Goal: Information Seeking & Learning: Learn about a topic

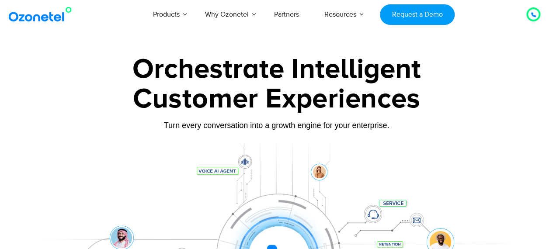
click at [77, 105] on div "Customer Experiences" at bounding box center [276, 99] width 485 height 42
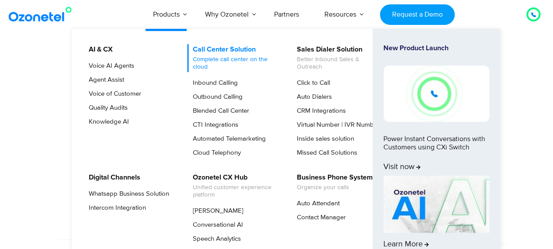
click at [229, 48] on link "Call Center Solution Complete call center on the cloud" at bounding box center [233, 58] width 93 height 28
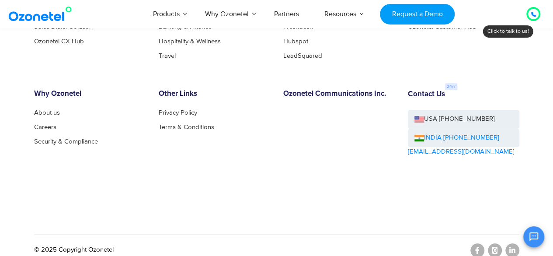
click at [424, 133] on link "INDIA [PHONE_NUMBER]" at bounding box center [456, 138] width 85 height 10
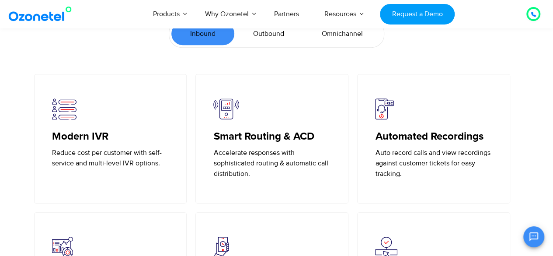
scroll to position [1944, 0]
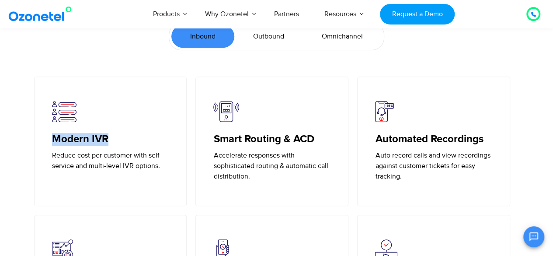
drag, startPoint x: 51, startPoint y: 136, endPoint x: 138, endPoint y: 136, distance: 87.8
click at [138, 136] on div "Modern IVR Reduce cost per customer with self-service and multi-level IVR optio…" at bounding box center [110, 140] width 153 height 129
copy h5 "Modern IVR"
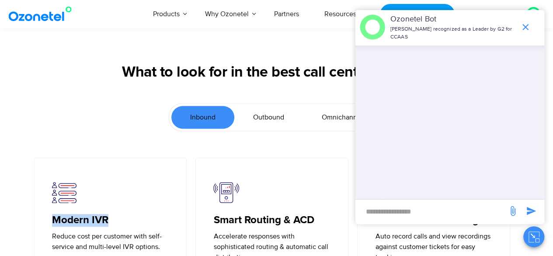
scroll to position [1769, 0]
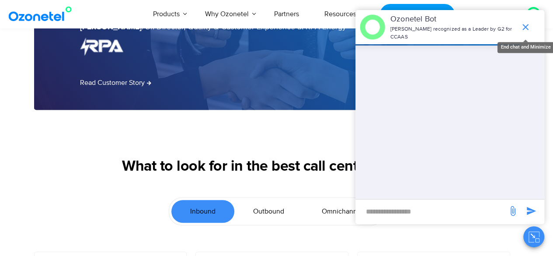
click at [524, 25] on icon "end chat or minimize" at bounding box center [525, 27] width 10 height 10
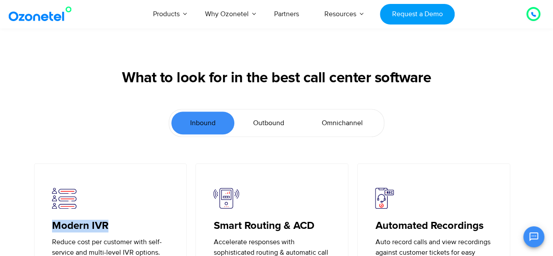
scroll to position [1900, 0]
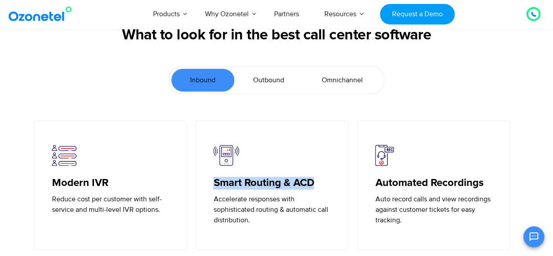
drag, startPoint x: 205, startPoint y: 180, endPoint x: 332, endPoint y: 176, distance: 126.7
click at [332, 176] on div "Smart Routing & ACD Accelerate responses with sophisticated routing & automatic…" at bounding box center [271, 184] width 153 height 129
copy h5 "Smart Routing & ACD"
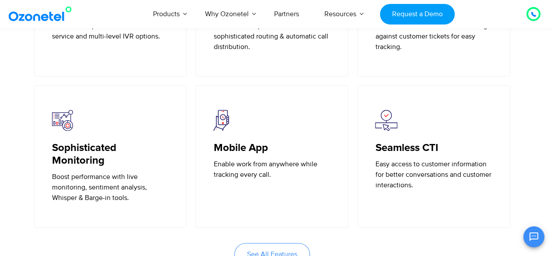
scroll to position [2075, 0]
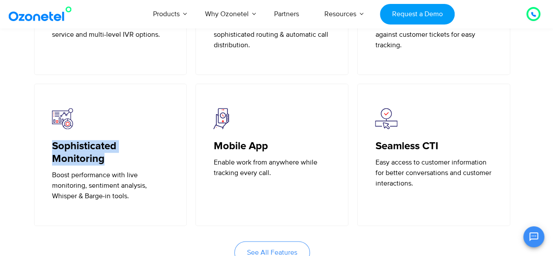
drag, startPoint x: 48, startPoint y: 141, endPoint x: 147, endPoint y: 152, distance: 99.3
click at [147, 152] on div "Sophisticated Monitoring Boost performance with live monitoring, sentiment anal…" at bounding box center [110, 154] width 153 height 142
copy h5 "Sophisticated Monitoring"
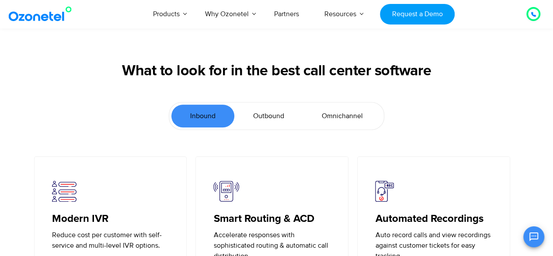
scroll to position [1857, 0]
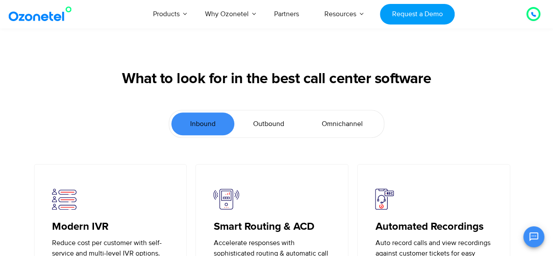
click at [257, 121] on span "Outbound" at bounding box center [268, 123] width 31 height 10
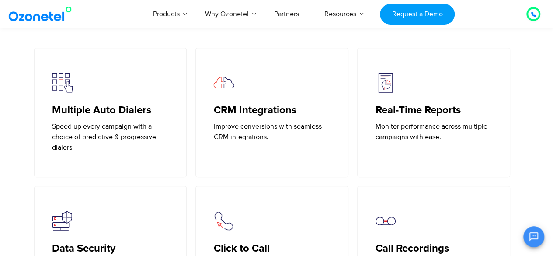
scroll to position [1944, 0]
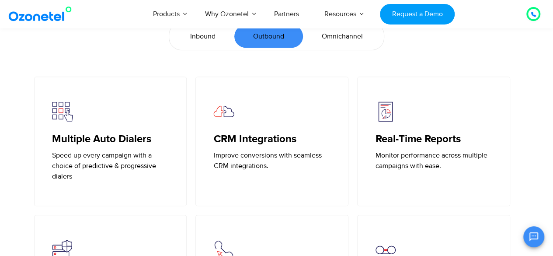
click at [232, 130] on div "CRM Integrations Improve conversions with seamless CRM integrations." at bounding box center [271, 136] width 117 height 70
click at [240, 138] on h5 "CRM Integrations" at bounding box center [271, 139] width 117 height 13
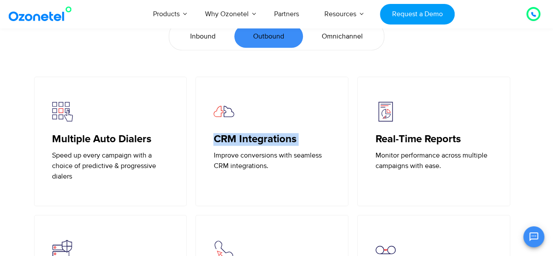
click at [240, 138] on h5 "CRM Integrations" at bounding box center [271, 139] width 117 height 13
copy h5 "CRM Integrations"
click at [388, 138] on h5 "Real-Time Reports" at bounding box center [433, 139] width 117 height 13
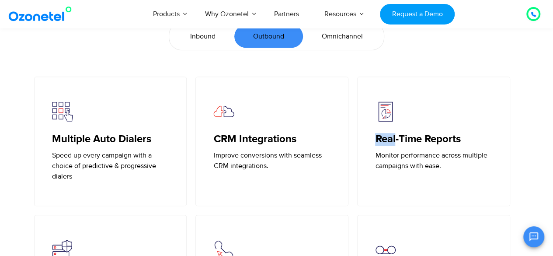
click at [388, 138] on h5 "Real-Time Reports" at bounding box center [433, 139] width 117 height 13
copy h5 "Real-Time Reports"
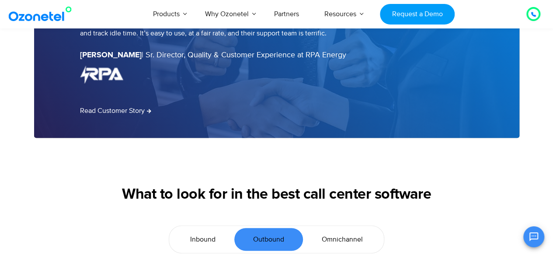
scroll to position [1829, 0]
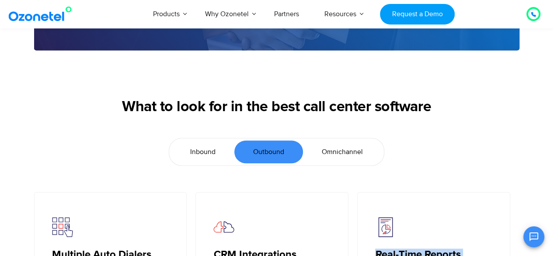
click at [332, 151] on span "Omnichannel" at bounding box center [342, 151] width 41 height 10
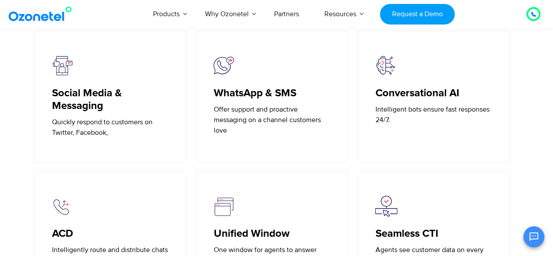
scroll to position [2003, 0]
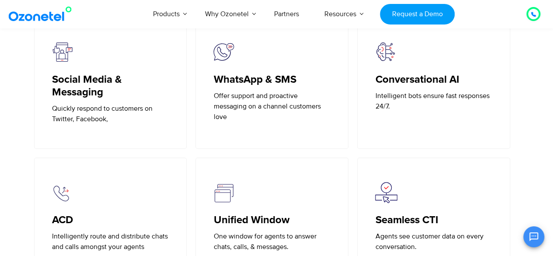
click at [83, 82] on h5 "Social Media & Messaging" at bounding box center [110, 85] width 117 height 25
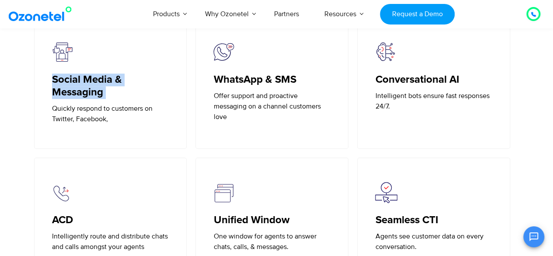
click at [83, 82] on h5 "Social Media & Messaging" at bounding box center [110, 85] width 117 height 25
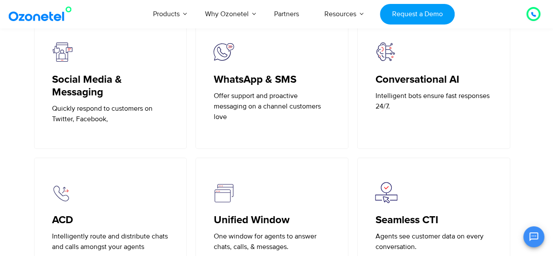
click at [430, 74] on h5 "Conversational AI" at bounding box center [433, 79] width 117 height 13
copy h5 "Conversational AI"
